Goal: Task Accomplishment & Management: Manage account settings

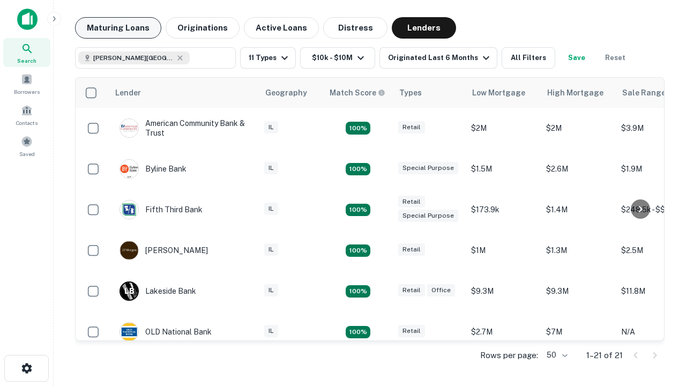
click at [118, 28] on button "Maturing Loans" at bounding box center [118, 27] width 86 height 21
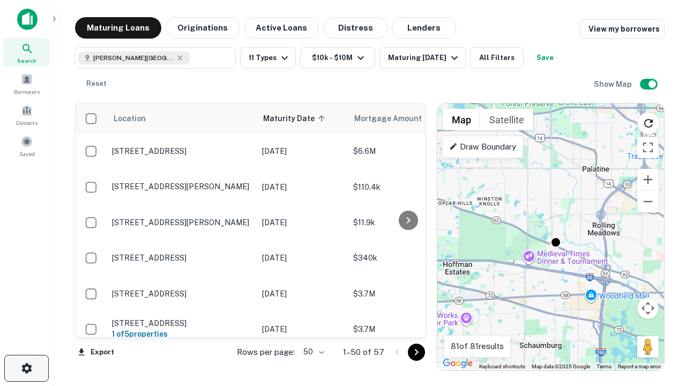
click at [26, 368] on icon "button" at bounding box center [26, 368] width 13 height 13
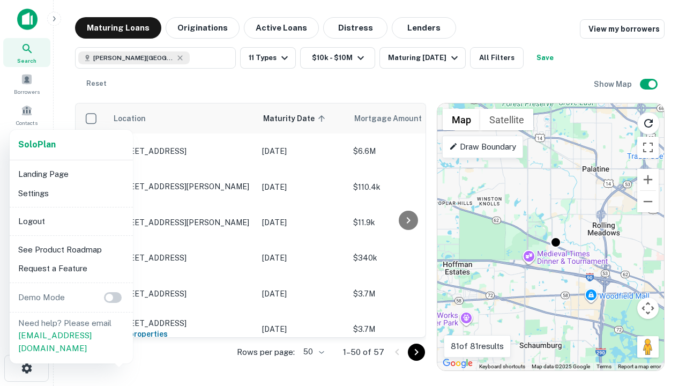
click at [71, 221] on li "Logout" at bounding box center [71, 221] width 115 height 19
